Goal: Navigation & Orientation: Find specific page/section

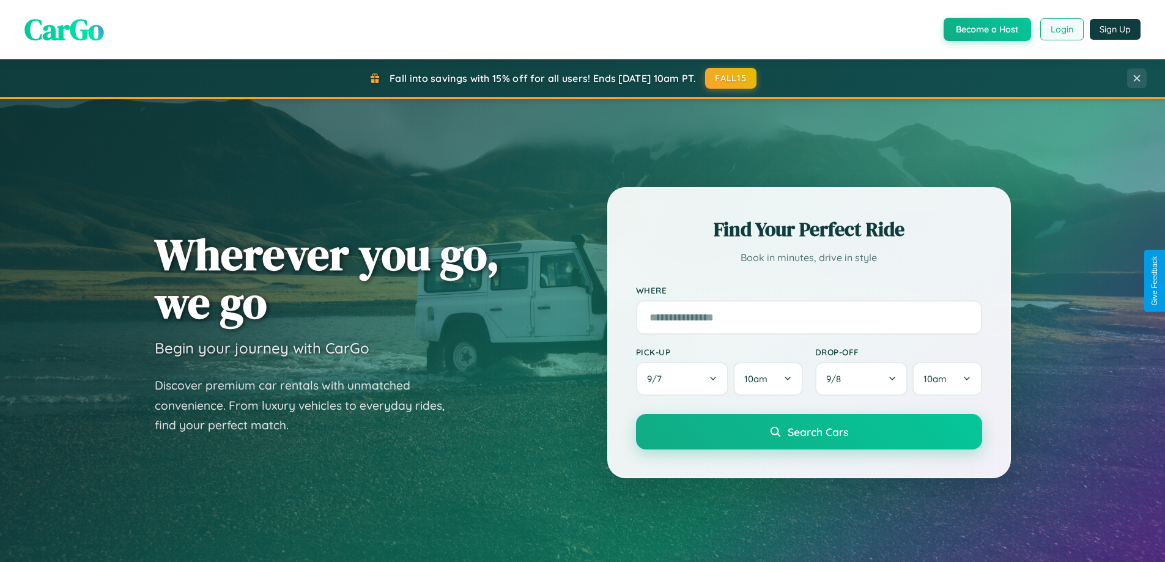
click at [1061, 29] on button "Login" at bounding box center [1061, 29] width 43 height 22
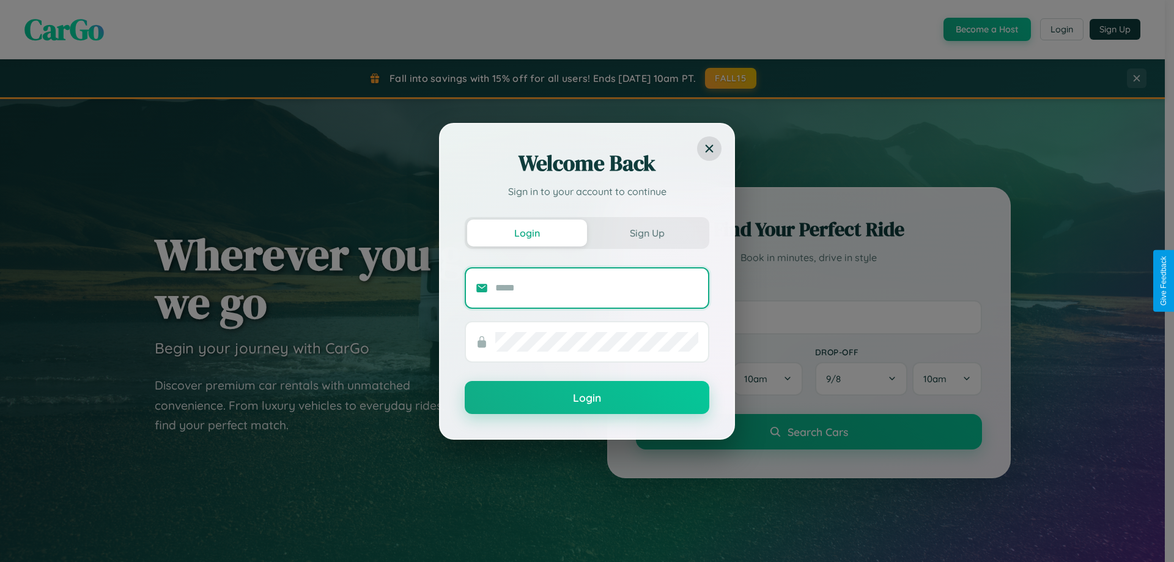
click at [597, 287] on input "text" at bounding box center [596, 288] width 203 height 20
type input "**********"
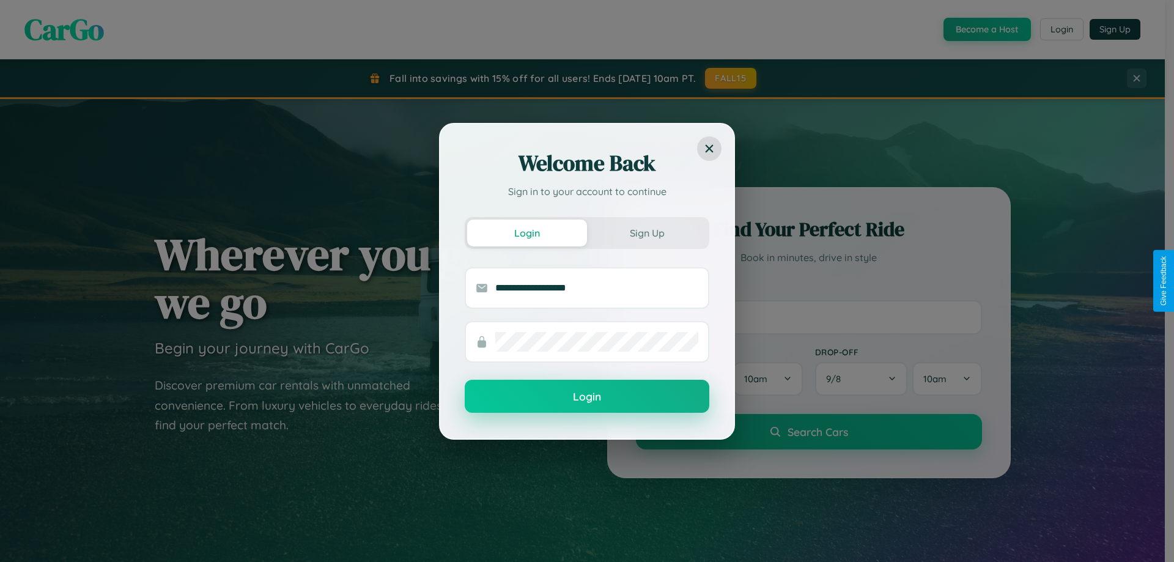
click at [587, 397] on button "Login" at bounding box center [587, 396] width 245 height 33
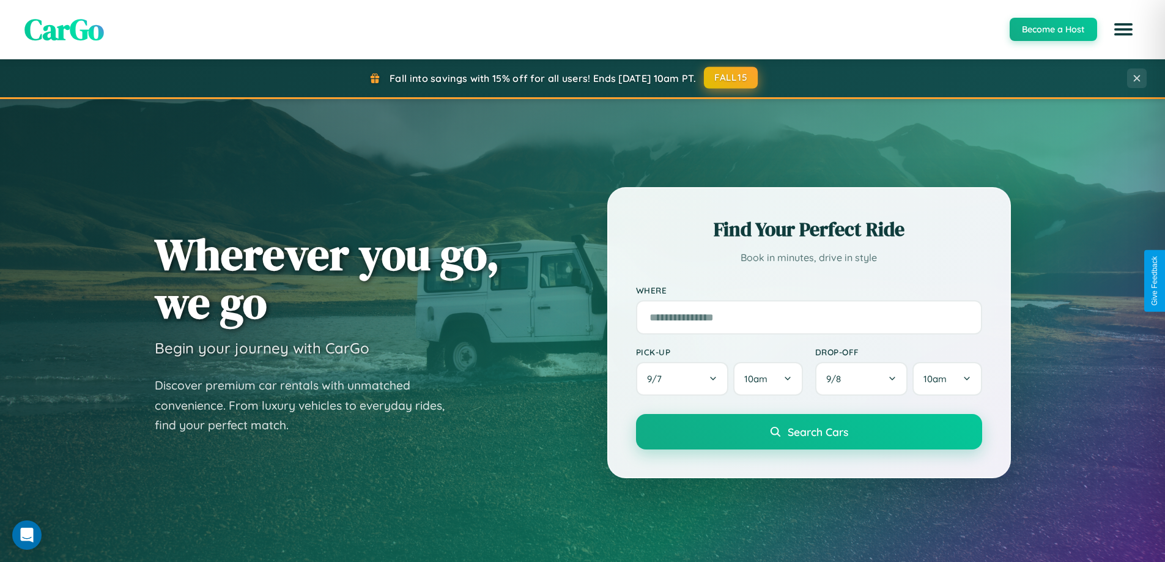
click at [732, 78] on button "FALL15" at bounding box center [731, 78] width 54 height 22
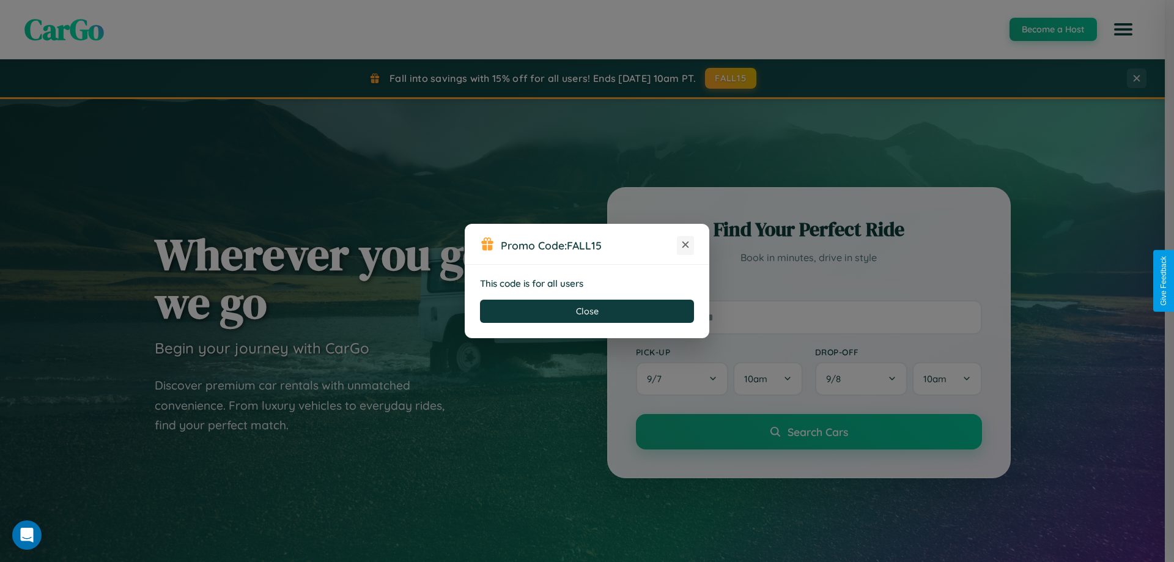
click at [686, 245] on icon at bounding box center [686, 245] width 12 height 12
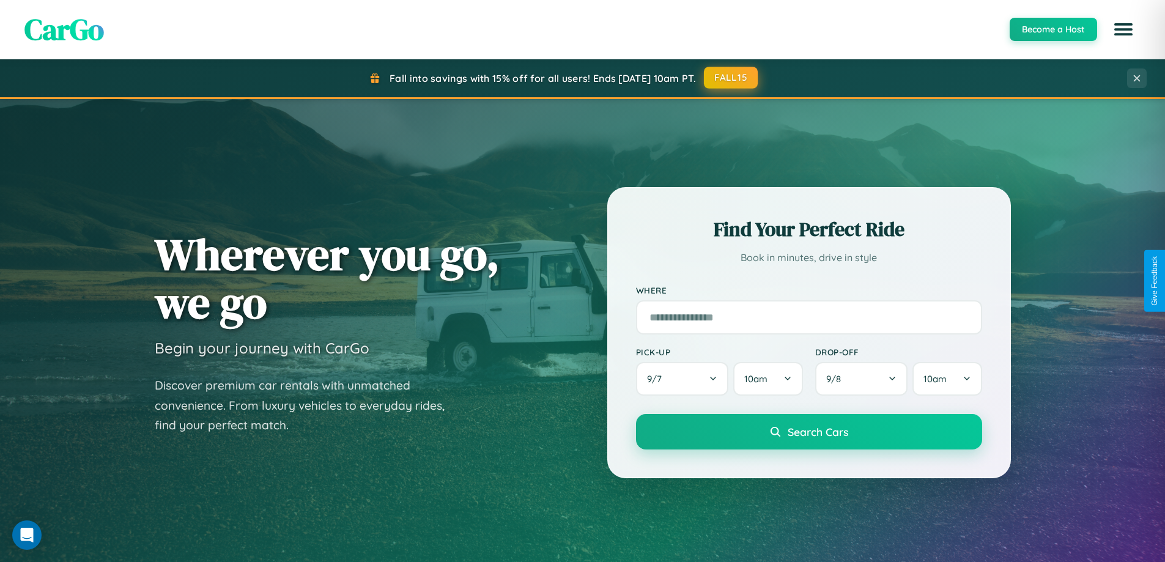
click at [732, 78] on button "FALL15" at bounding box center [731, 78] width 54 height 22
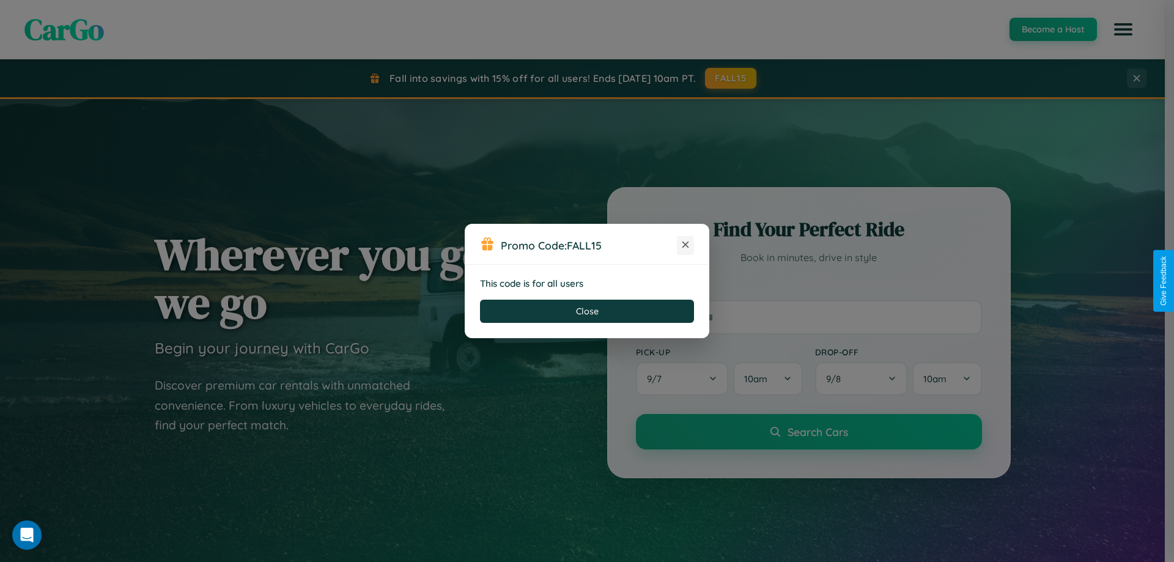
click at [686, 245] on icon at bounding box center [686, 245] width 12 height 12
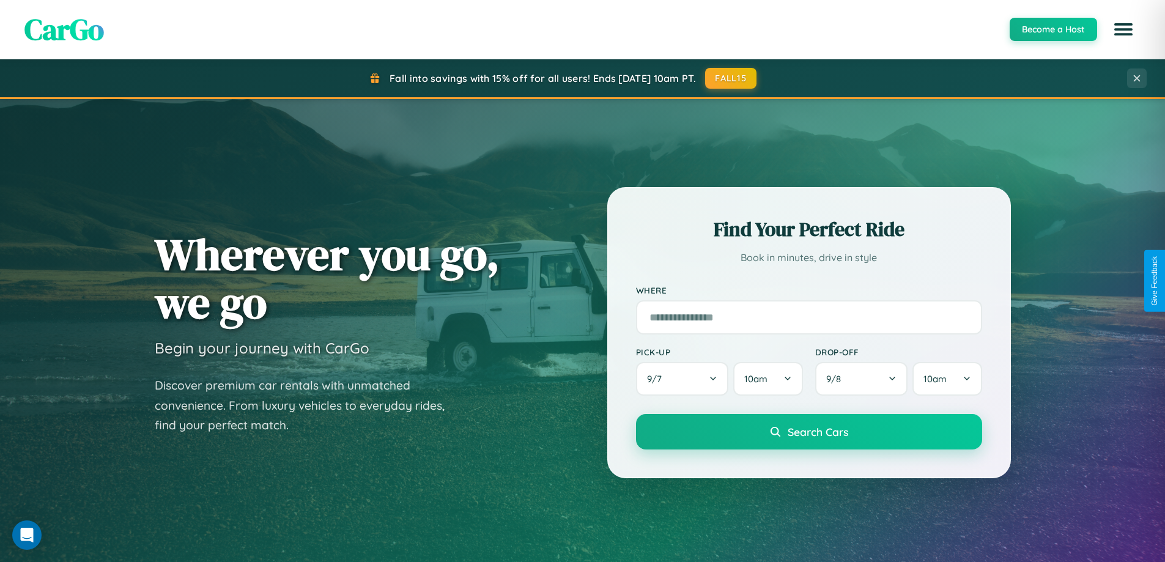
scroll to position [2354, 0]
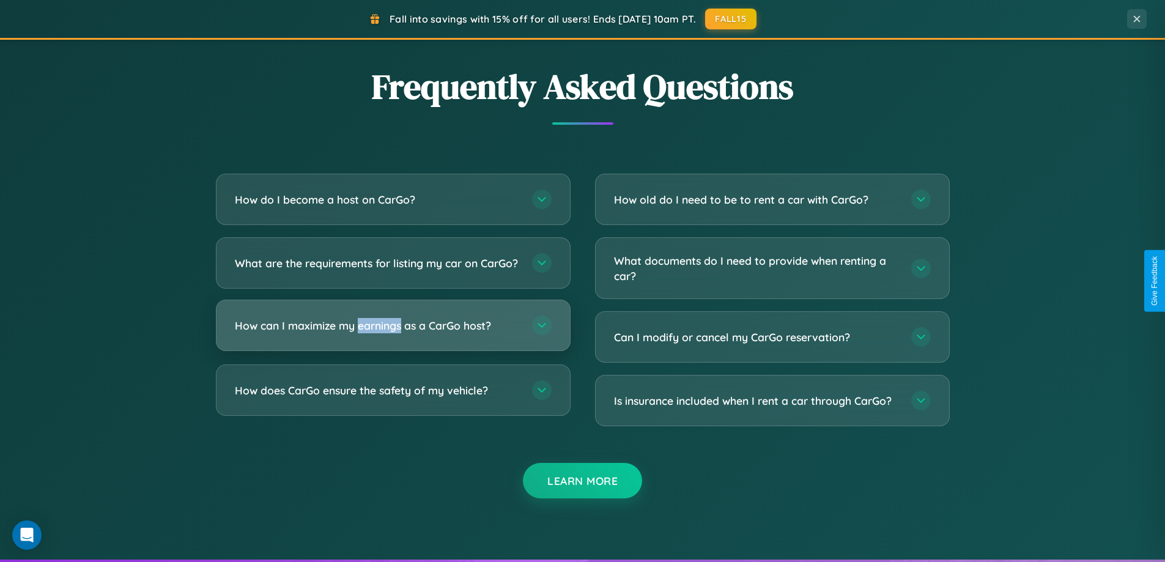
click at [393, 333] on h3 "How can I maximize my earnings as a CarGo host?" at bounding box center [377, 325] width 285 height 15
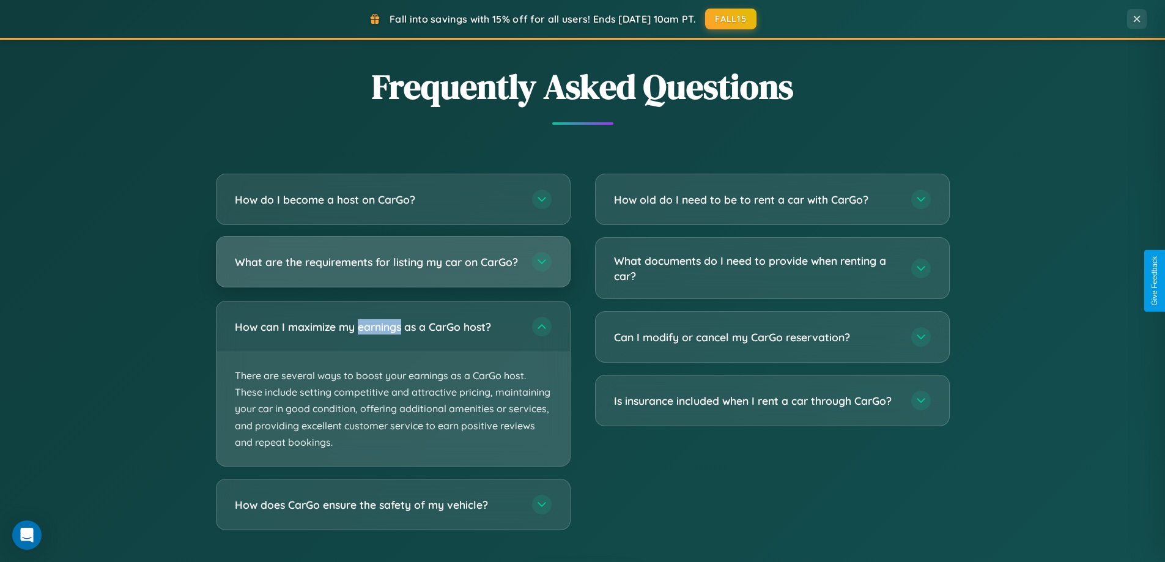
click at [393, 267] on h3 "What are the requirements for listing my car on CarGo?" at bounding box center [377, 261] width 285 height 15
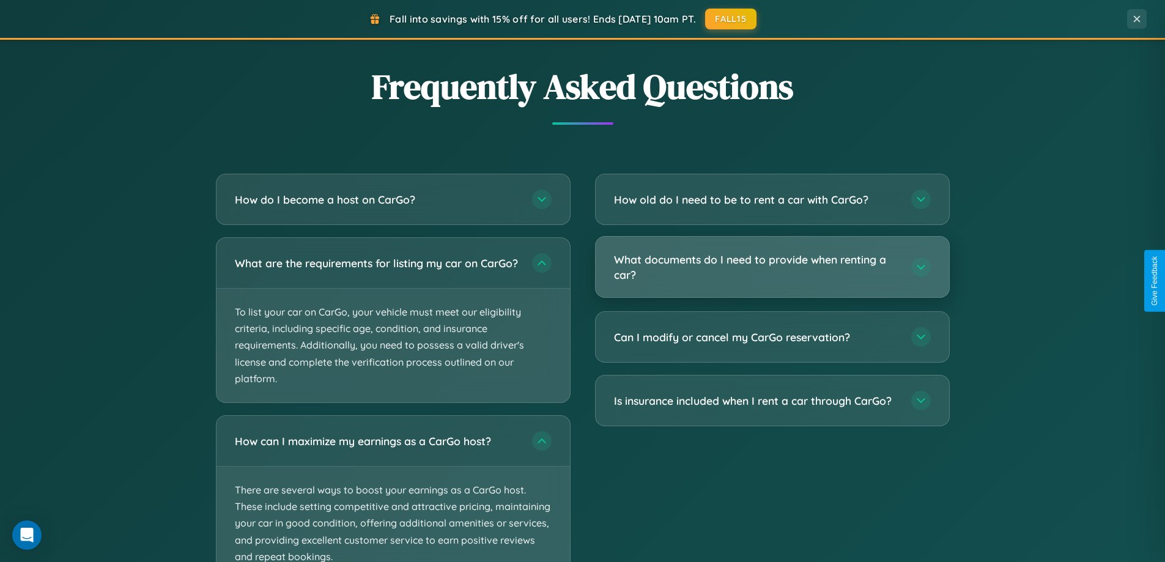
click at [772, 267] on h3 "What documents do I need to provide when renting a car?" at bounding box center [756, 267] width 285 height 30
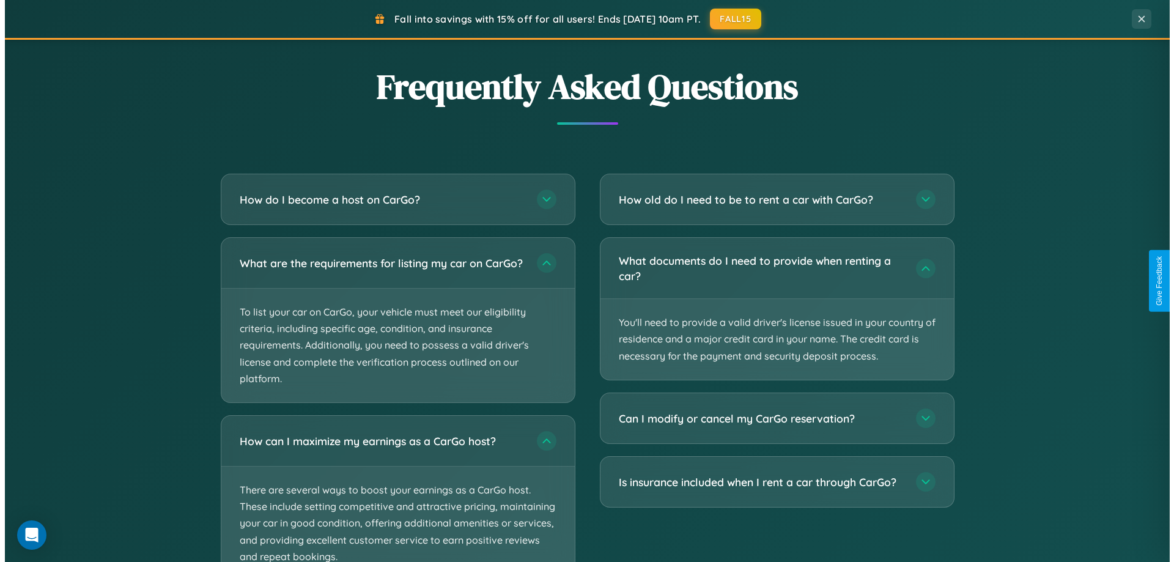
scroll to position [0, 0]
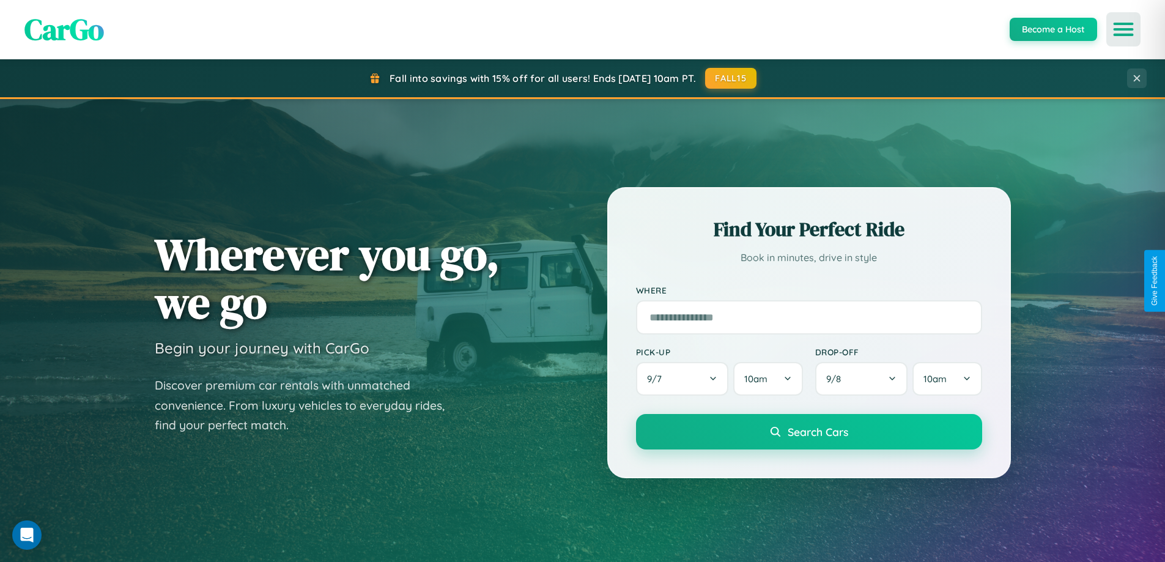
click at [1124, 29] on icon "Open menu" at bounding box center [1124, 29] width 18 height 11
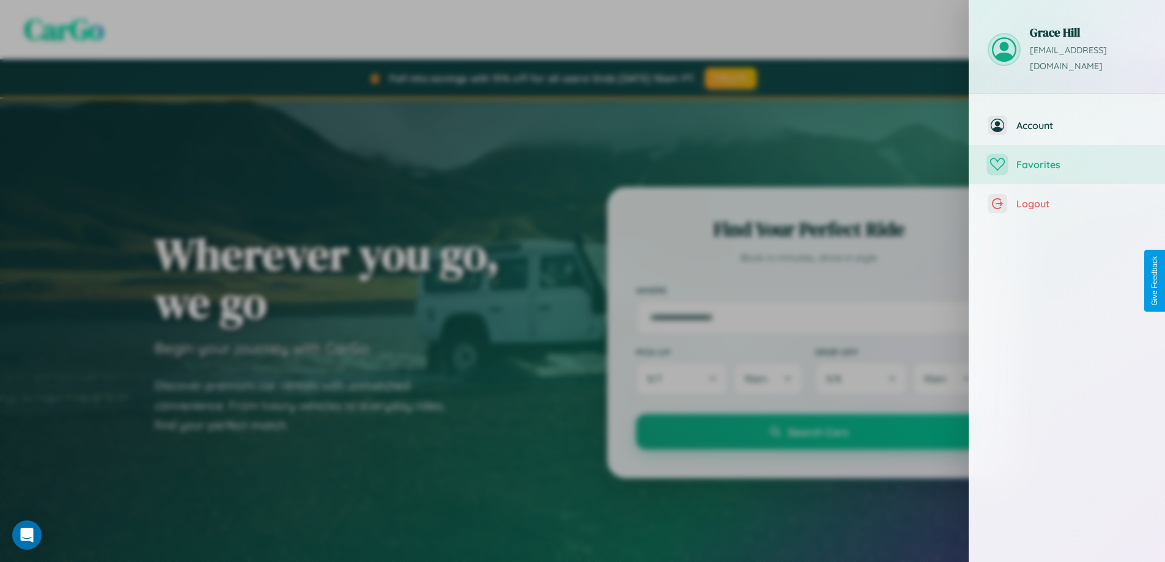
click at [1067, 158] on span "Favorites" at bounding box center [1082, 164] width 130 height 12
